Goal: Information Seeking & Learning: Learn about a topic

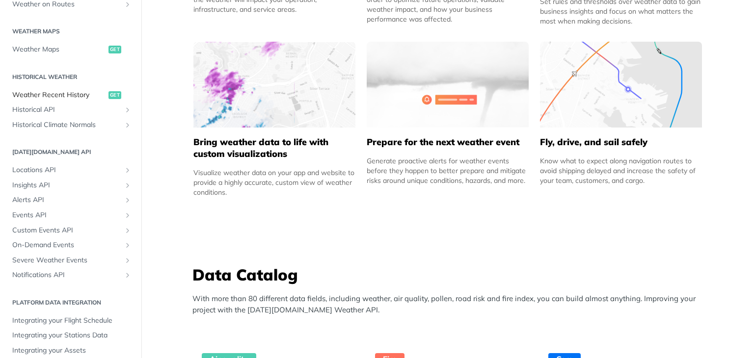
scroll to position [280, 0]
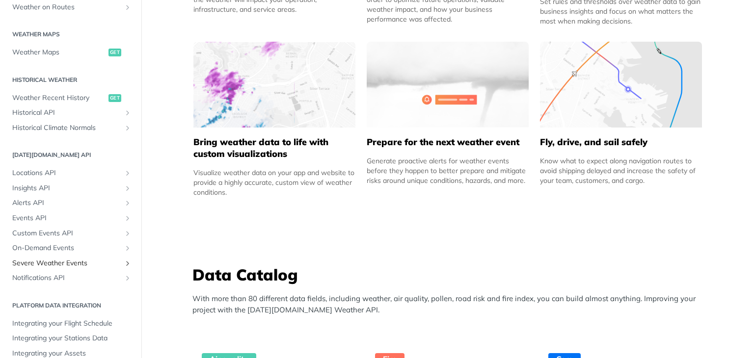
click at [124, 263] on icon "Show subpages for Severe Weather Events" at bounding box center [128, 264] width 8 height 8
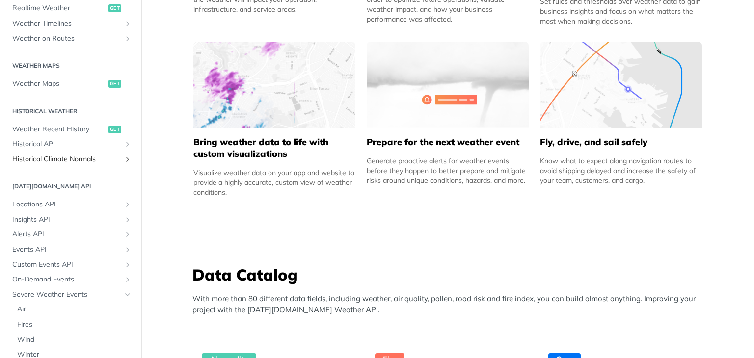
scroll to position [248, 0]
click at [124, 144] on icon "Show subpages for Historical API" at bounding box center [128, 145] width 8 height 8
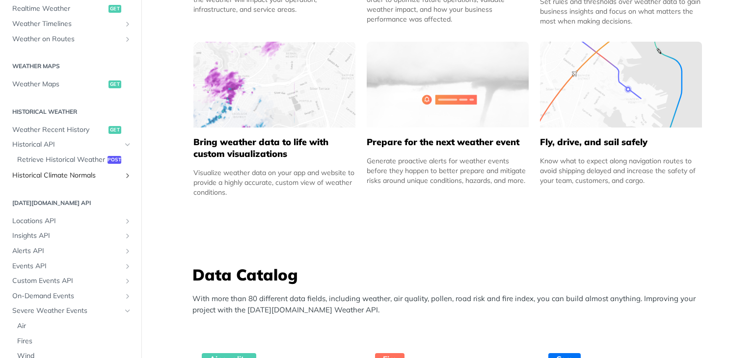
click at [124, 180] on icon "Show subpages for Historical Climate Normals" at bounding box center [128, 176] width 8 height 8
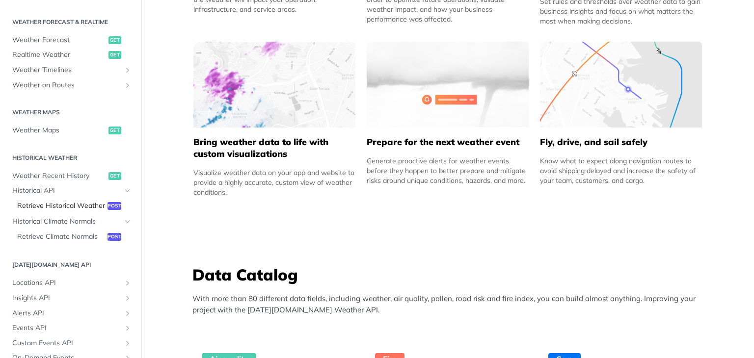
scroll to position [150, 0]
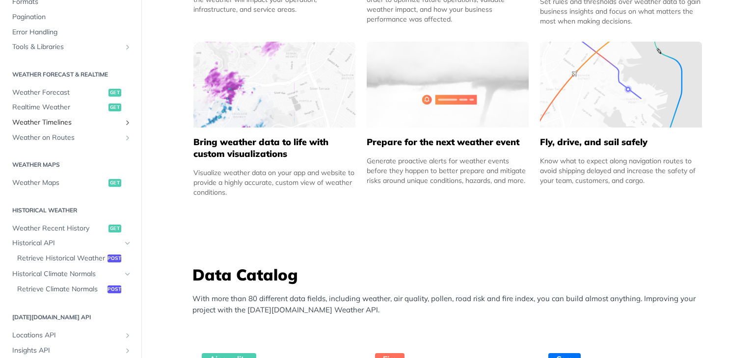
click at [124, 121] on icon "Show subpages for Weather Timelines" at bounding box center [128, 123] width 8 height 8
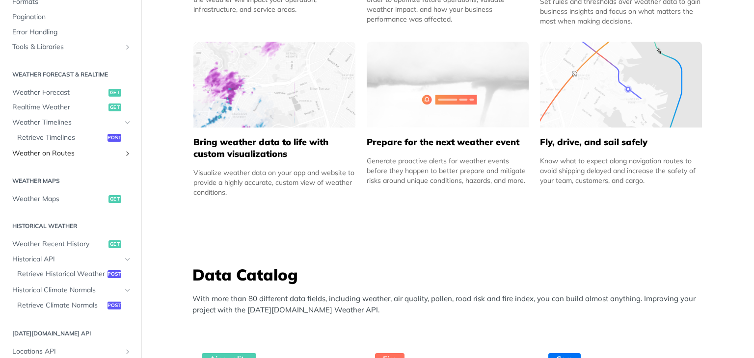
click at [124, 152] on icon "Show subpages for Weather on Routes" at bounding box center [128, 154] width 8 height 8
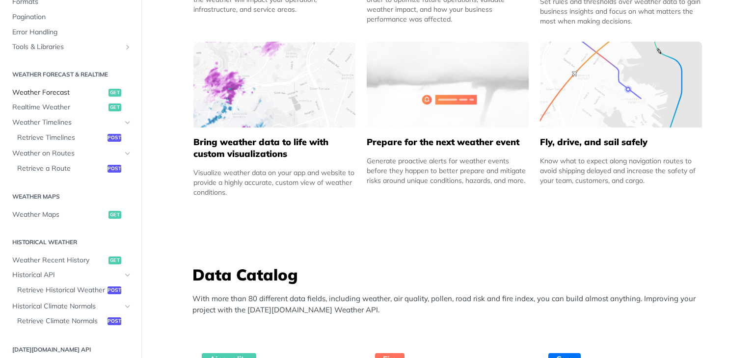
click at [61, 95] on span "Weather Forecast" at bounding box center [59, 93] width 94 height 10
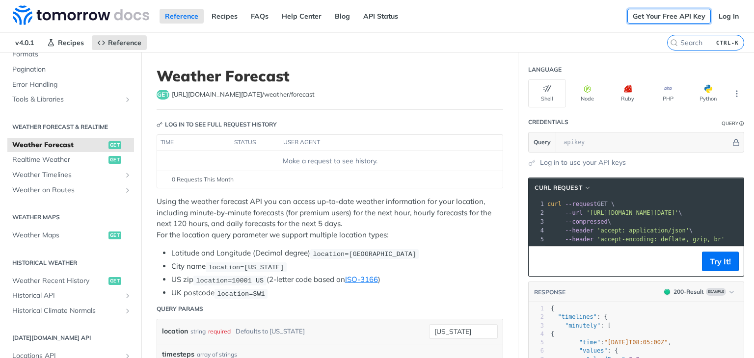
click at [658, 12] on link "Get Your Free API Key" at bounding box center [669, 16] width 83 height 15
